Goal: Task Accomplishment & Management: Manage account settings

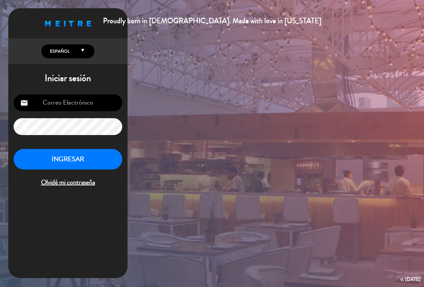
type input "[EMAIL_ADDRESS][DOMAIN_NAME]"
click at [97, 162] on button "INGRESAR" at bounding box center [68, 159] width 109 height 21
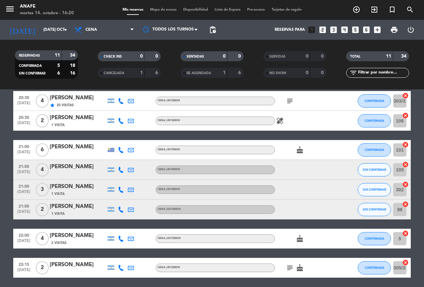
scroll to position [110, 0]
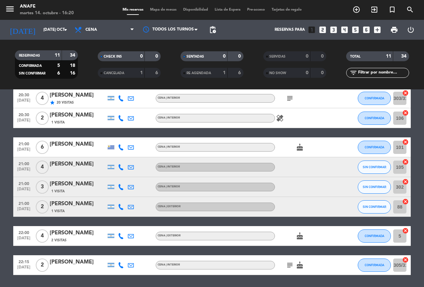
click at [213, 148] on div "CENA | INTERIOR" at bounding box center [215, 147] width 119 height 9
click at [281, 121] on icon "healing" at bounding box center [280, 118] width 8 height 8
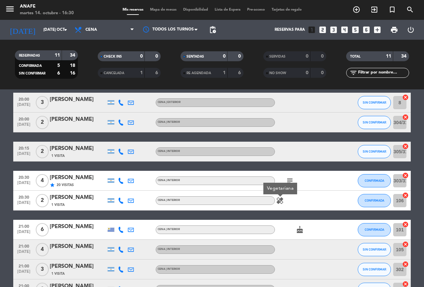
scroll to position [0, 0]
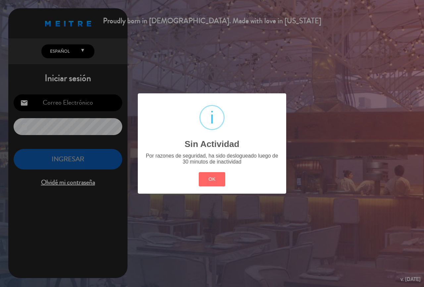
type input "[EMAIL_ADDRESS][DOMAIN_NAME]"
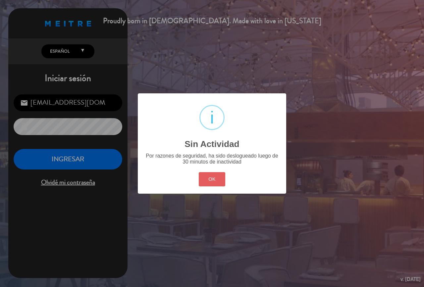
click at [202, 173] on button "OK" at bounding box center [212, 179] width 27 height 14
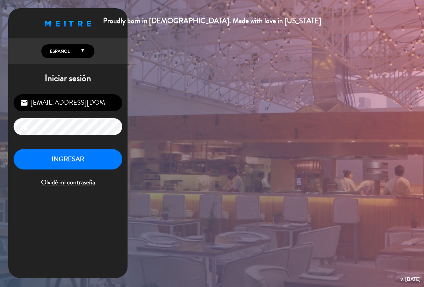
click at [87, 160] on button "INGRESAR" at bounding box center [68, 159] width 109 height 21
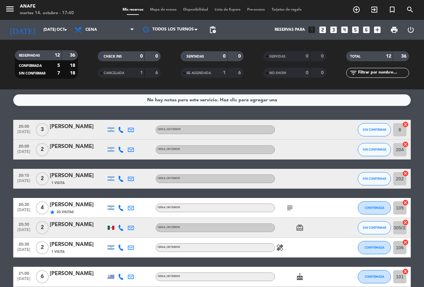
click at [301, 228] on icon "card_giftcard" at bounding box center [300, 228] width 8 height 8
click at [327, 248] on div "healing" at bounding box center [305, 248] width 60 height 20
click at [276, 248] on icon "healing" at bounding box center [280, 248] width 8 height 8
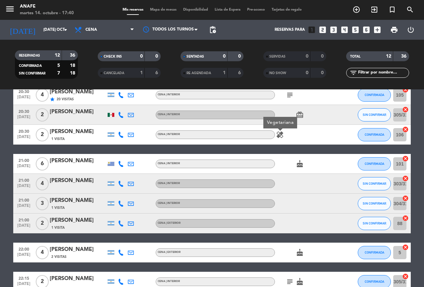
scroll to position [113, 0]
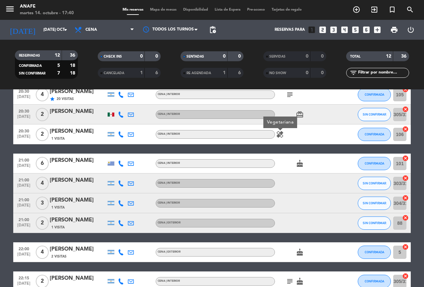
click at [300, 164] on icon "cake" at bounding box center [300, 164] width 8 height 8
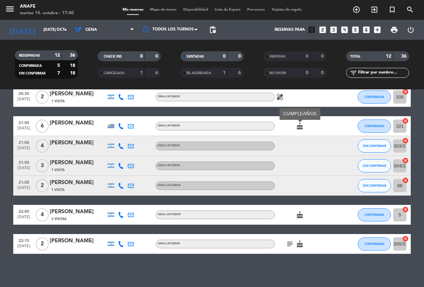
click at [291, 240] on icon "subject" at bounding box center [290, 244] width 8 height 8
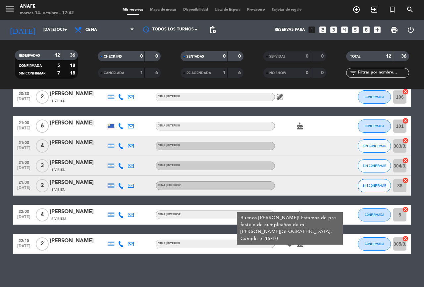
click at [290, 245] on icon "subject" at bounding box center [290, 244] width 8 height 8
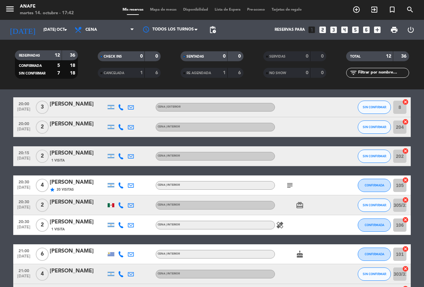
scroll to position [19, 0]
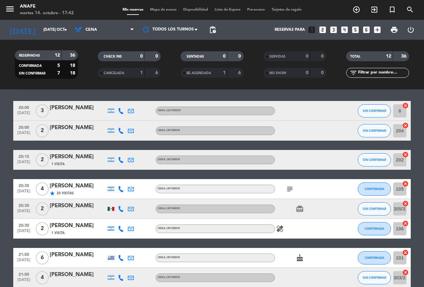
click at [290, 185] on icon "subject" at bounding box center [290, 189] width 8 height 8
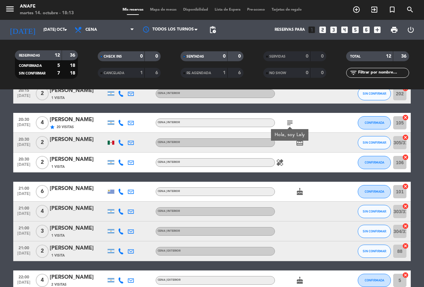
scroll to position [0, 0]
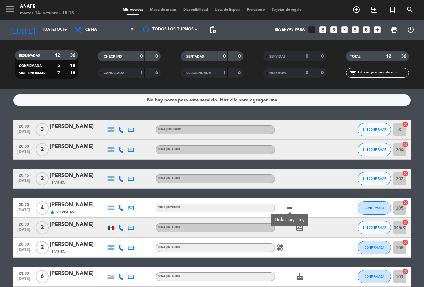
click at [290, 209] on icon "subject" at bounding box center [290, 208] width 8 height 8
click at [291, 207] on icon "subject" at bounding box center [290, 208] width 8 height 8
click at [128, 128] on icon at bounding box center [131, 130] width 6 height 6
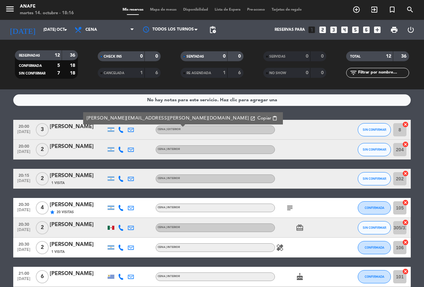
click at [121, 129] on icon at bounding box center [121, 130] width 6 height 6
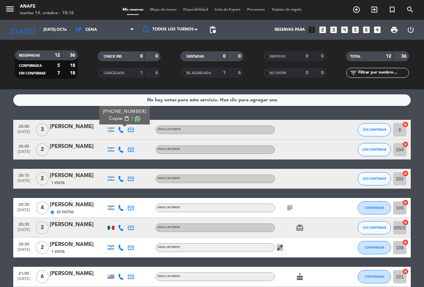
click at [136, 118] on span at bounding box center [137, 118] width 5 height 5
click at [121, 149] on icon at bounding box center [121, 150] width 6 height 6
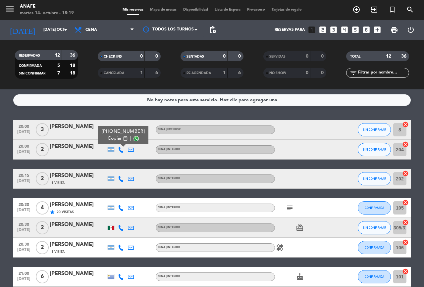
click at [135, 138] on span at bounding box center [135, 138] width 5 height 5
click at [130, 178] on icon at bounding box center [131, 179] width 6 height 6
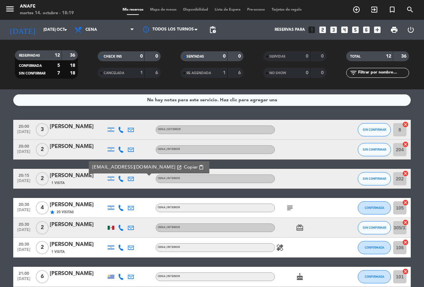
click at [121, 180] on icon at bounding box center [121, 179] width 6 height 6
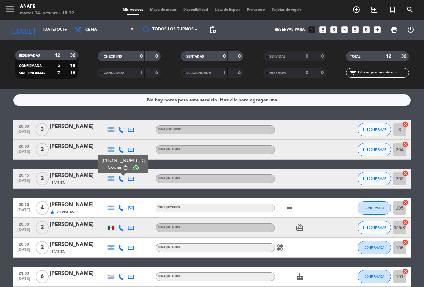
click at [133, 168] on span at bounding box center [135, 167] width 5 height 5
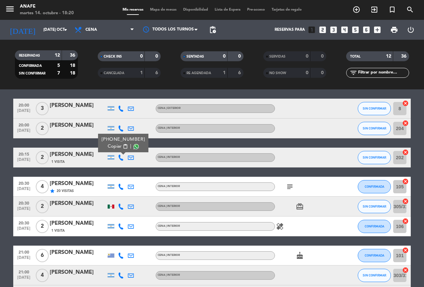
scroll to position [23, 0]
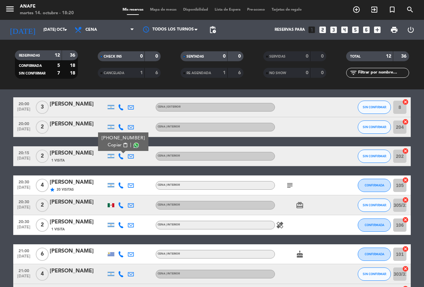
click at [121, 208] on icon at bounding box center [121, 205] width 6 height 6
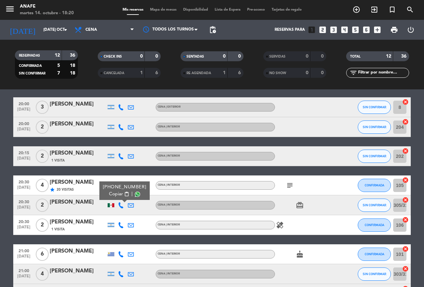
click at [135, 193] on span at bounding box center [137, 194] width 5 height 5
click at [121, 225] on icon at bounding box center [121, 225] width 6 height 6
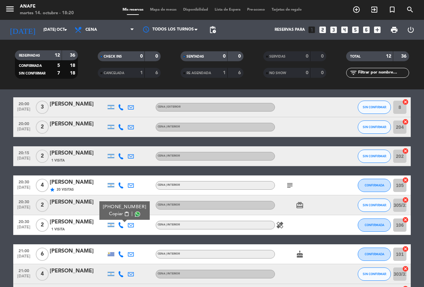
click at [135, 214] on span at bounding box center [137, 213] width 5 height 5
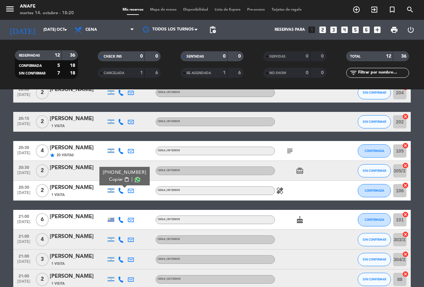
scroll to position [67, 0]
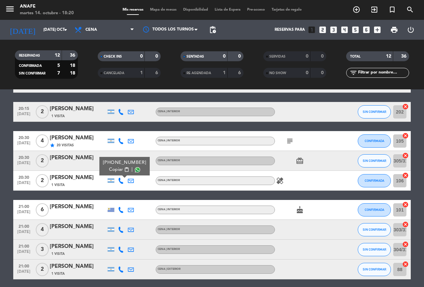
click at [123, 211] on icon at bounding box center [121, 210] width 6 height 6
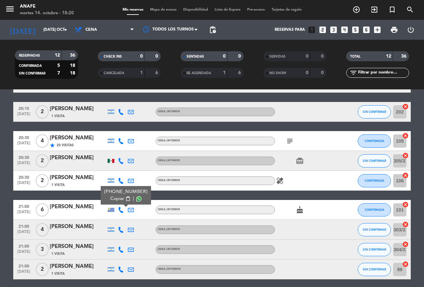
click at [136, 200] on span at bounding box center [138, 198] width 5 height 5
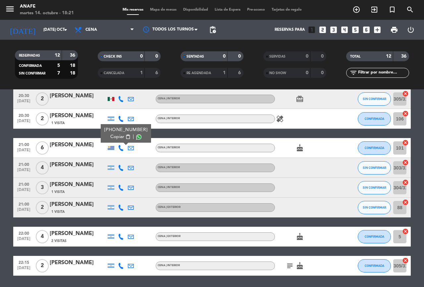
scroll to position [139, 0]
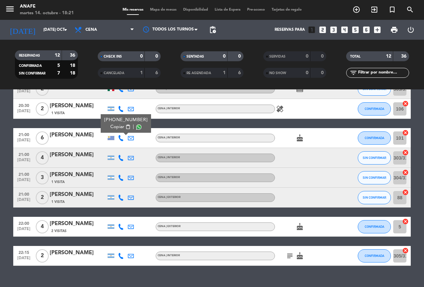
click at [119, 157] on icon at bounding box center [121, 158] width 6 height 6
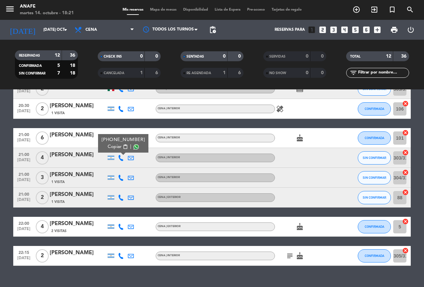
click at [136, 145] on span at bounding box center [135, 146] width 5 height 5
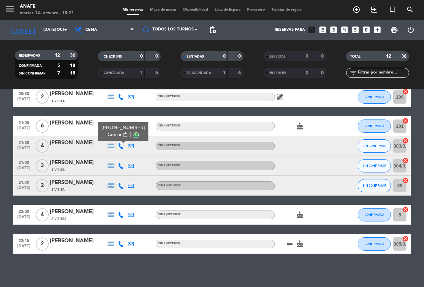
click at [120, 166] on icon at bounding box center [121, 166] width 6 height 6
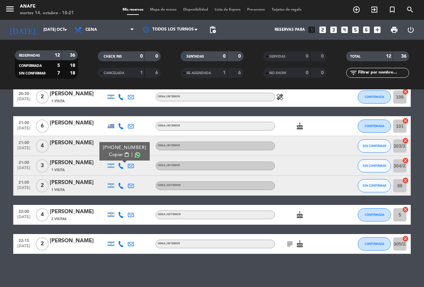
click at [135, 154] on span at bounding box center [137, 154] width 5 height 5
click at [121, 185] on icon at bounding box center [121, 186] width 6 height 6
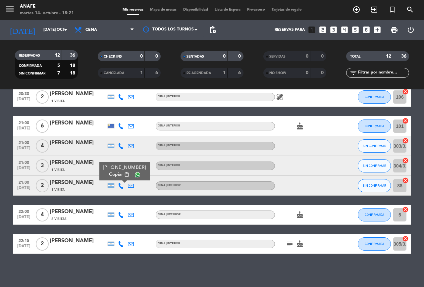
click at [135, 174] on span at bounding box center [137, 174] width 5 height 5
click at [121, 214] on icon at bounding box center [121, 215] width 6 height 6
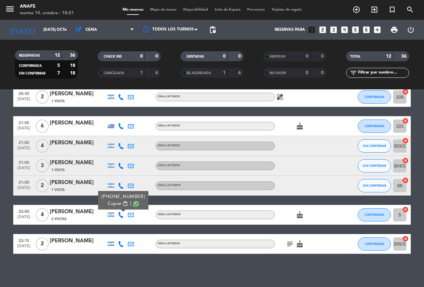
click at [135, 204] on span at bounding box center [135, 203] width 5 height 5
click at [121, 244] on icon at bounding box center [121, 244] width 6 height 6
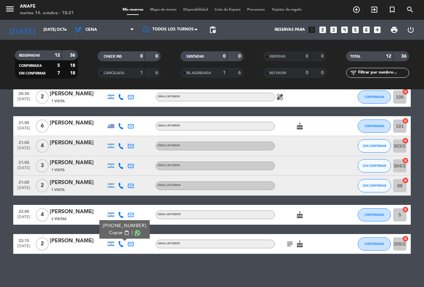
click at [135, 232] on span at bounding box center [137, 232] width 5 height 5
